Goal: Navigation & Orientation: Understand site structure

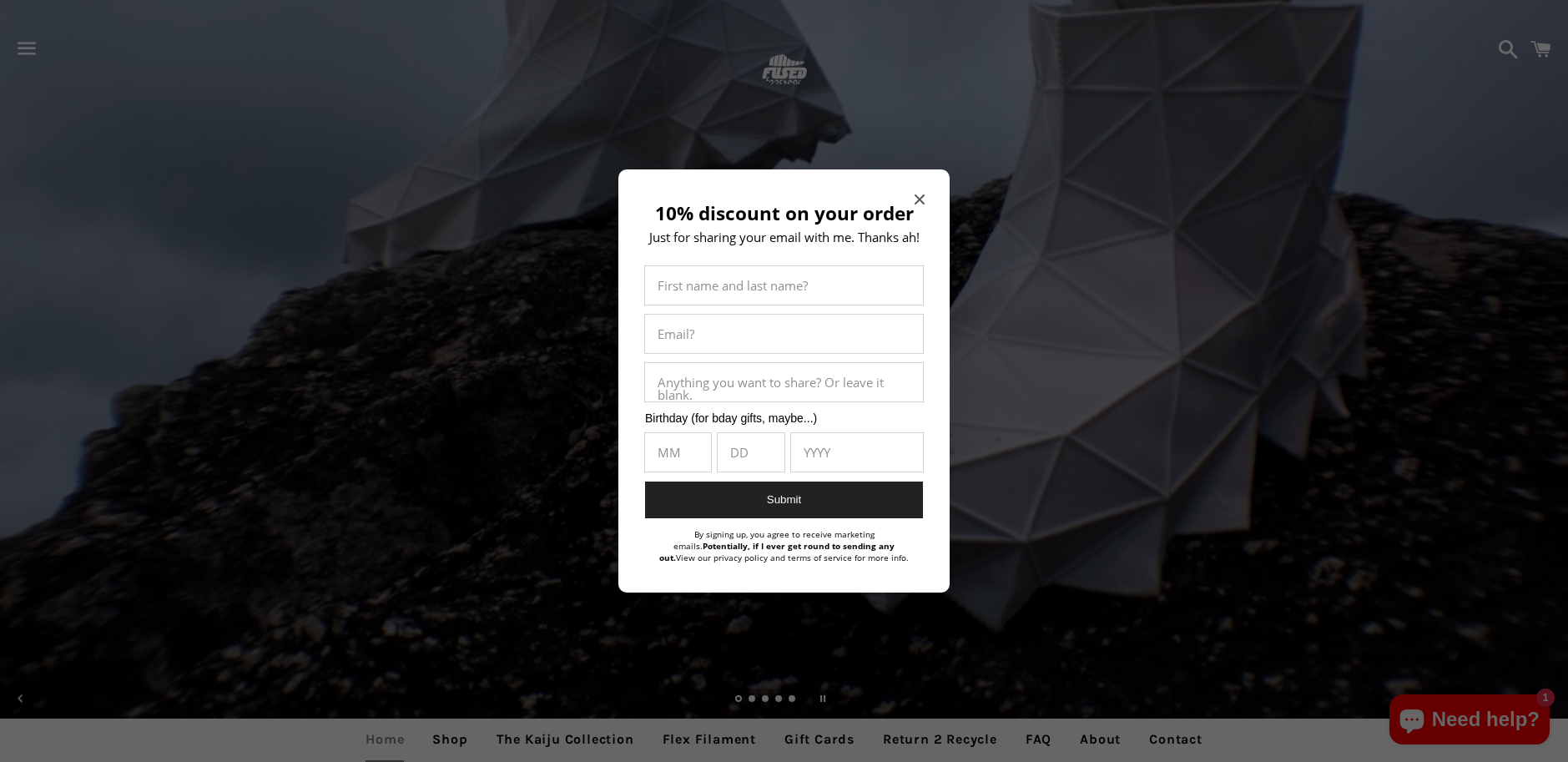
drag, startPoint x: 920, startPoint y: 195, endPoint x: 913, endPoint y: 206, distance: 13.0
click at [920, 195] on icon "Close modal" at bounding box center [919, 199] width 10 height 10
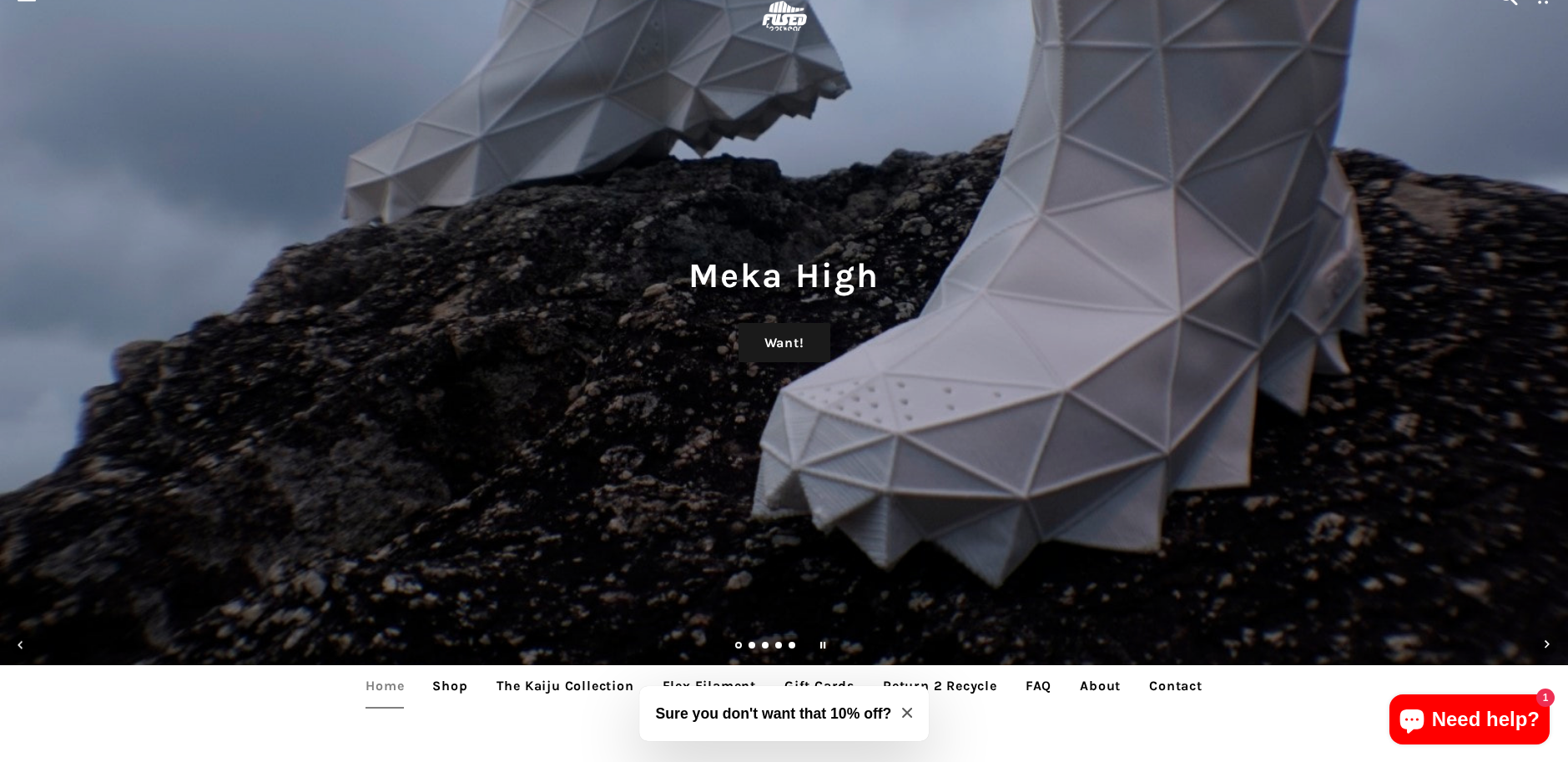
scroll to position [83, 0]
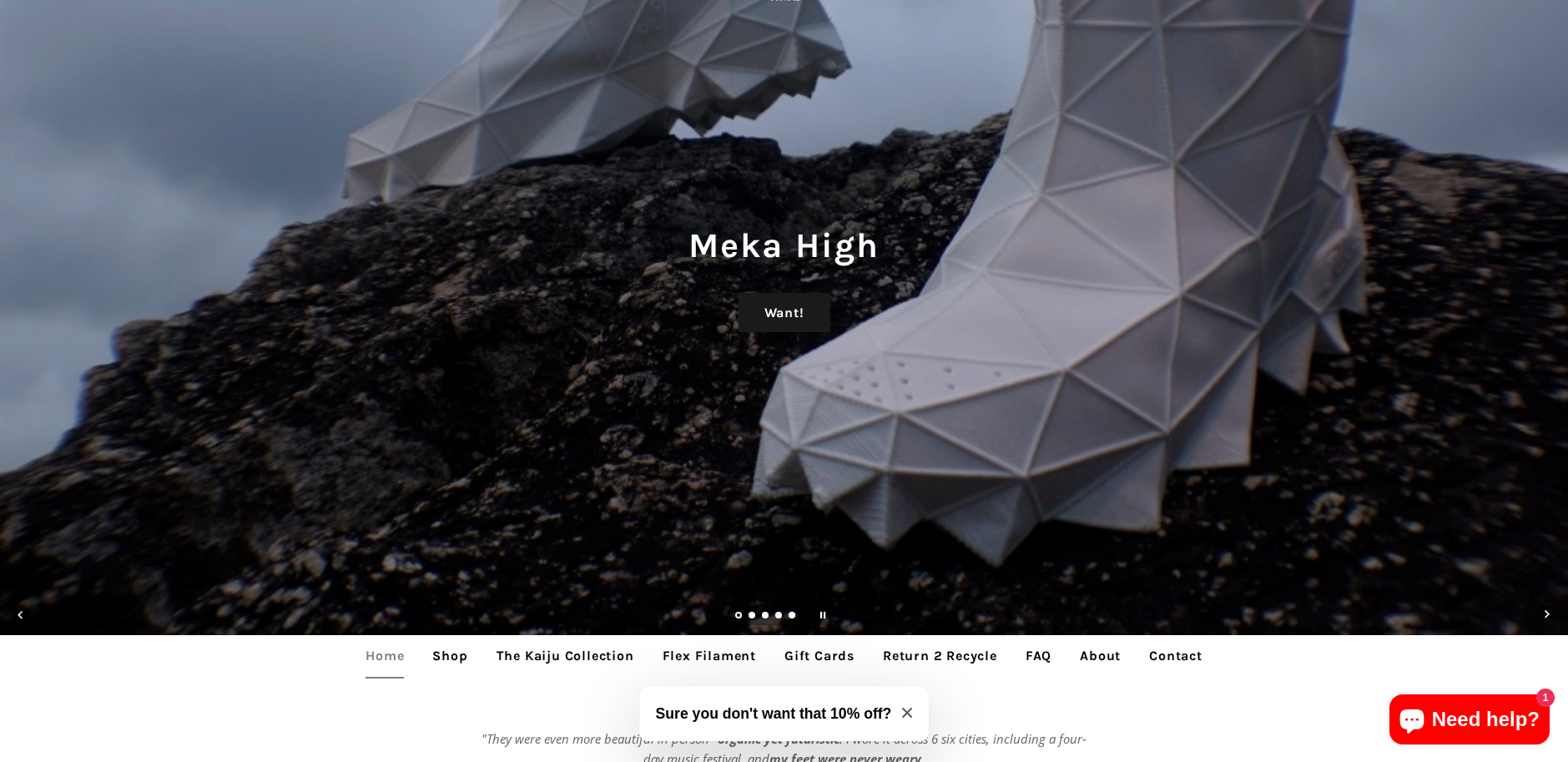
click at [552, 651] on link "The Kaiju Collection" at bounding box center [565, 655] width 163 height 42
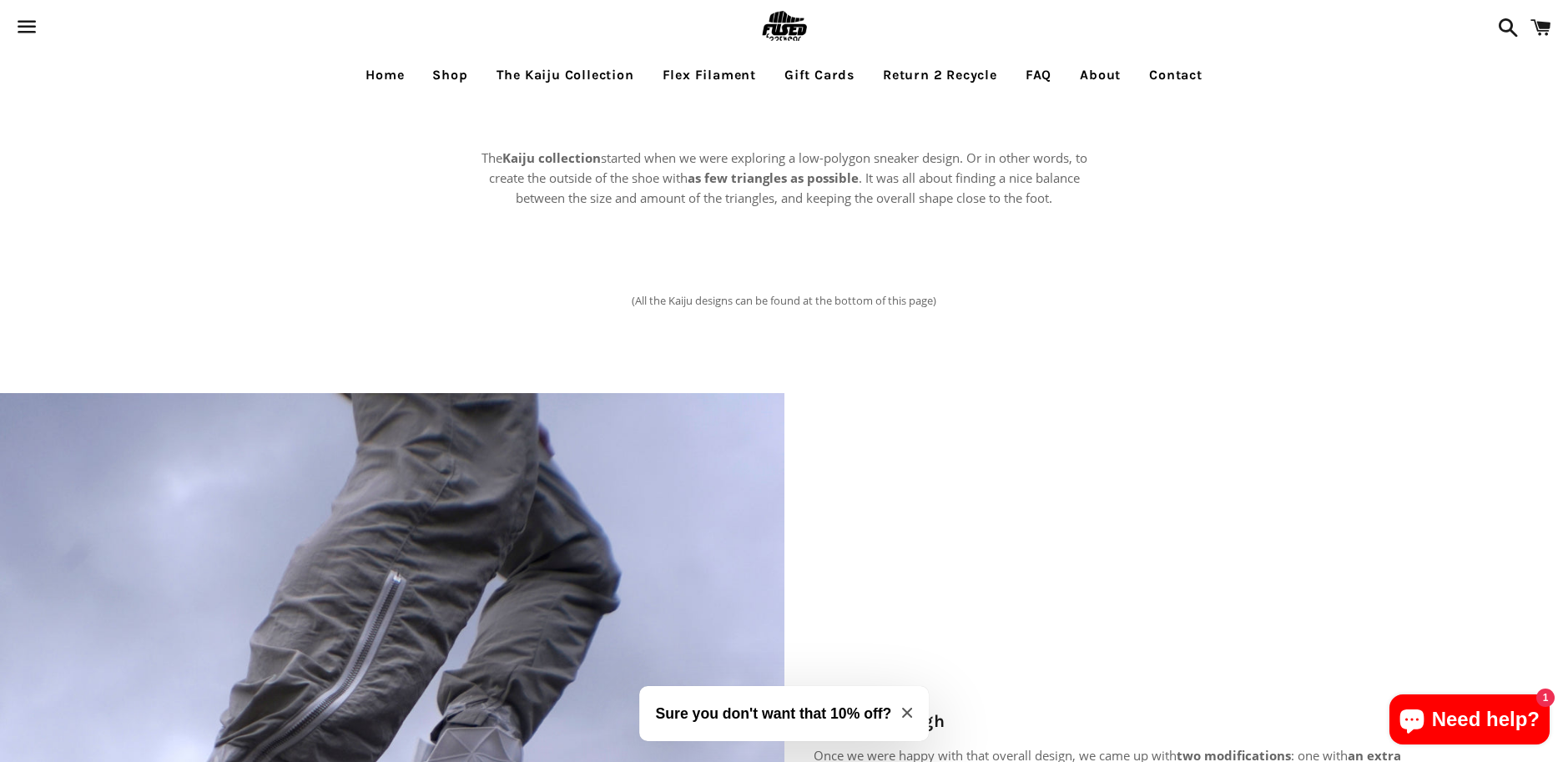
click at [574, 71] on link "The Kaiju Collection" at bounding box center [565, 75] width 163 height 42
click at [711, 73] on link "Flex Filament" at bounding box center [710, 75] width 119 height 42
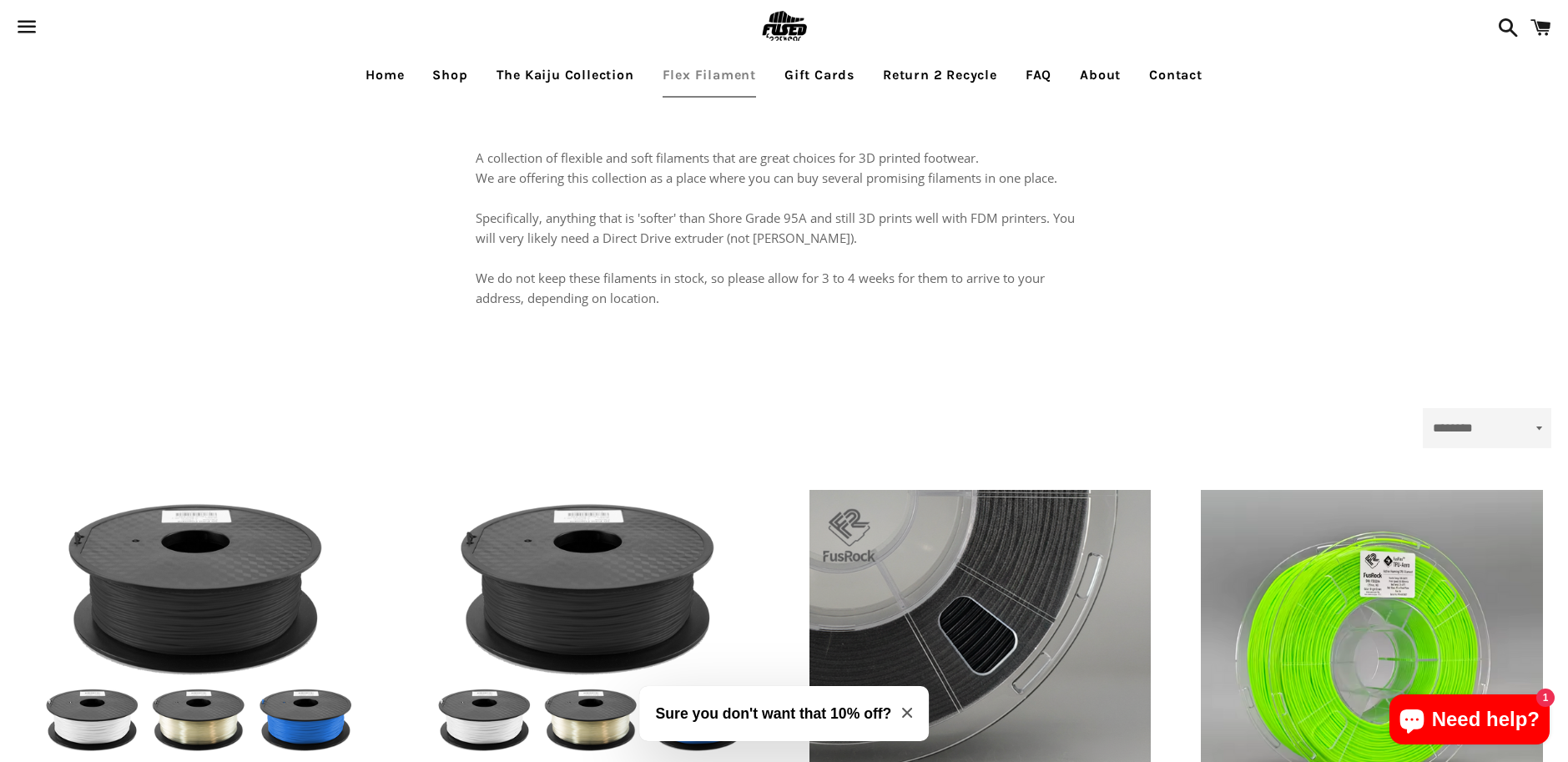
click at [915, 77] on link "Return 2 Recycle" at bounding box center [940, 75] width 139 height 42
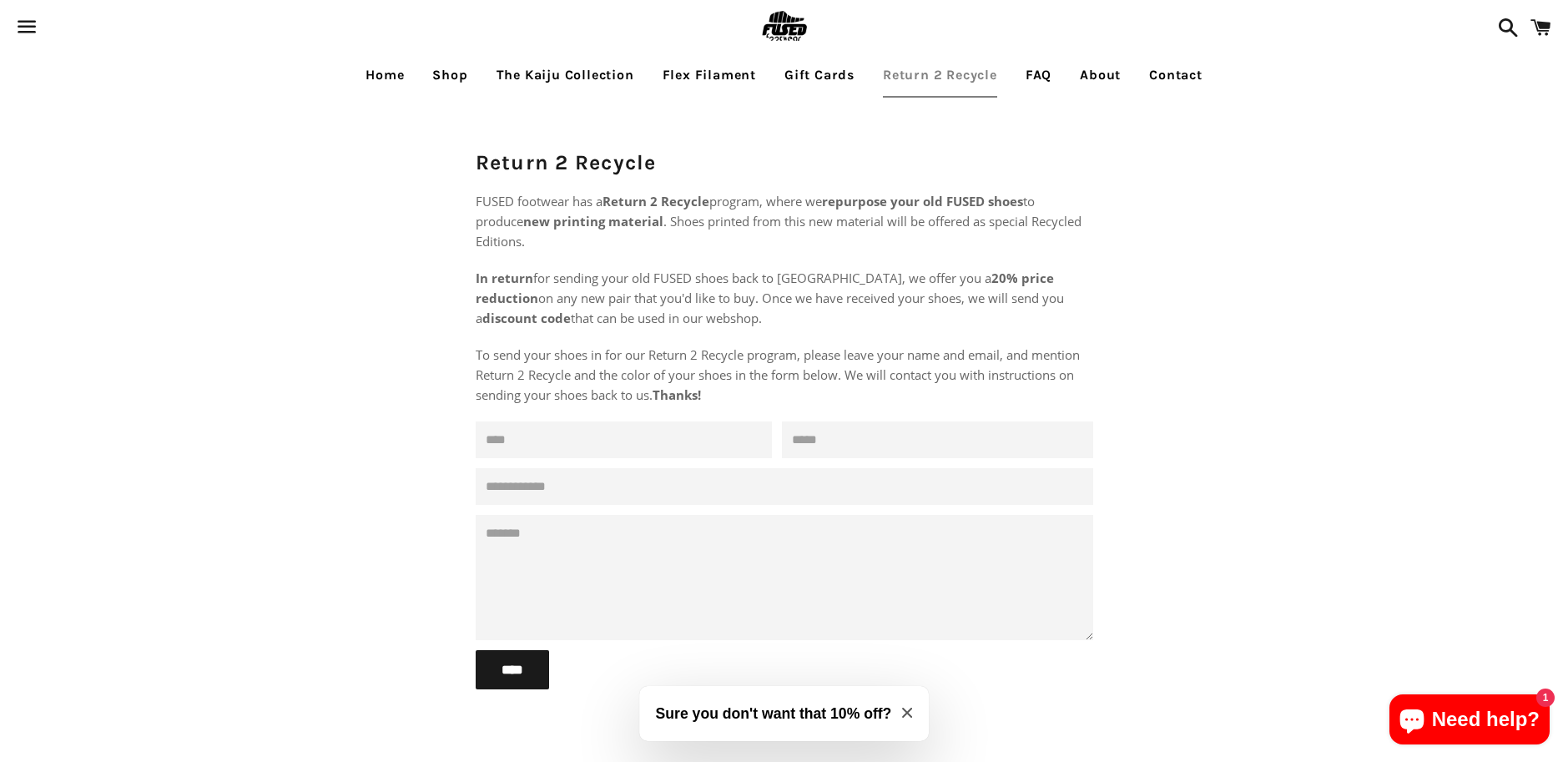
click at [1085, 68] on link "About" at bounding box center [1100, 75] width 66 height 42
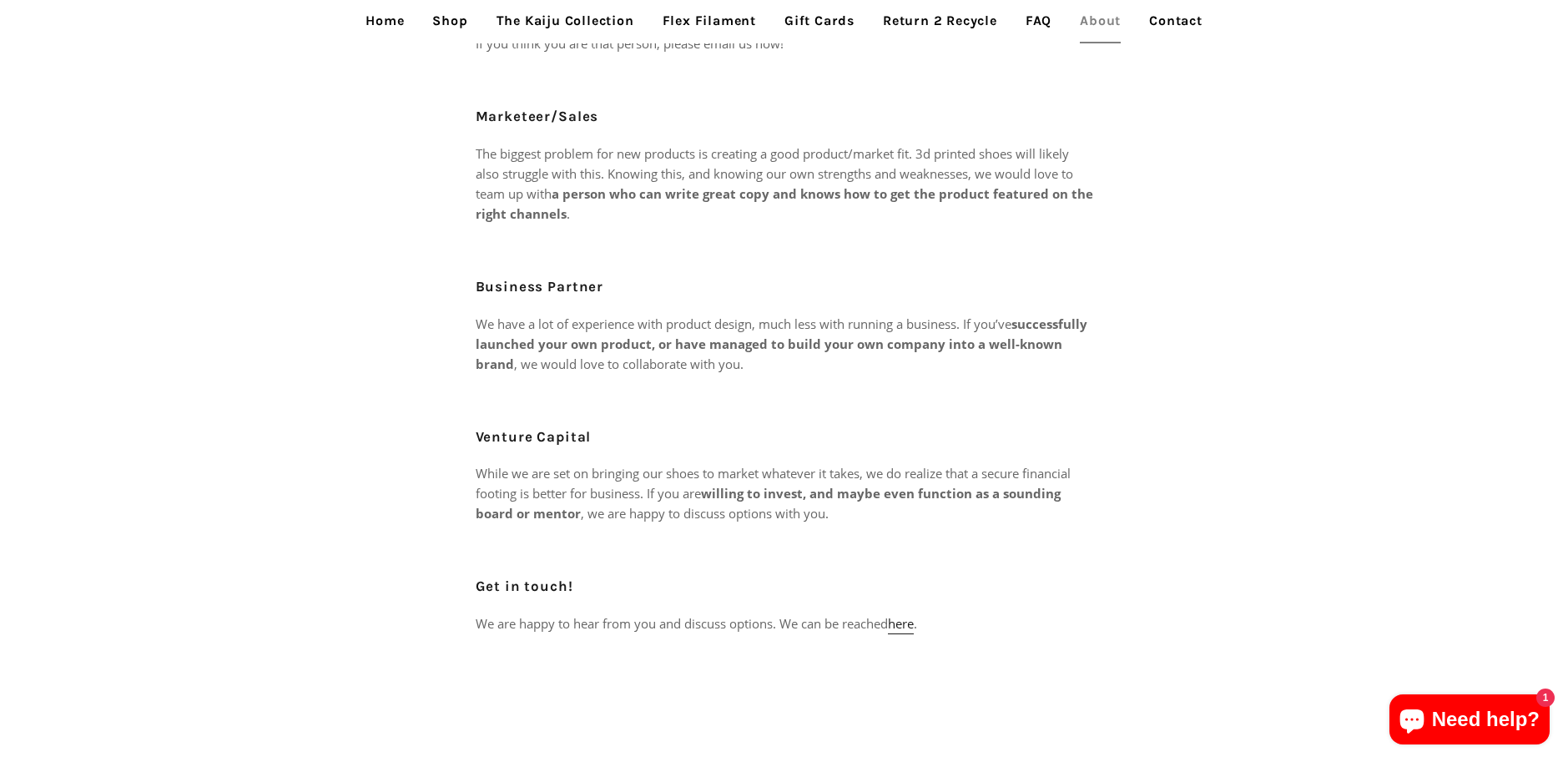
scroll to position [802, 0]
